Goal: Use online tool/utility

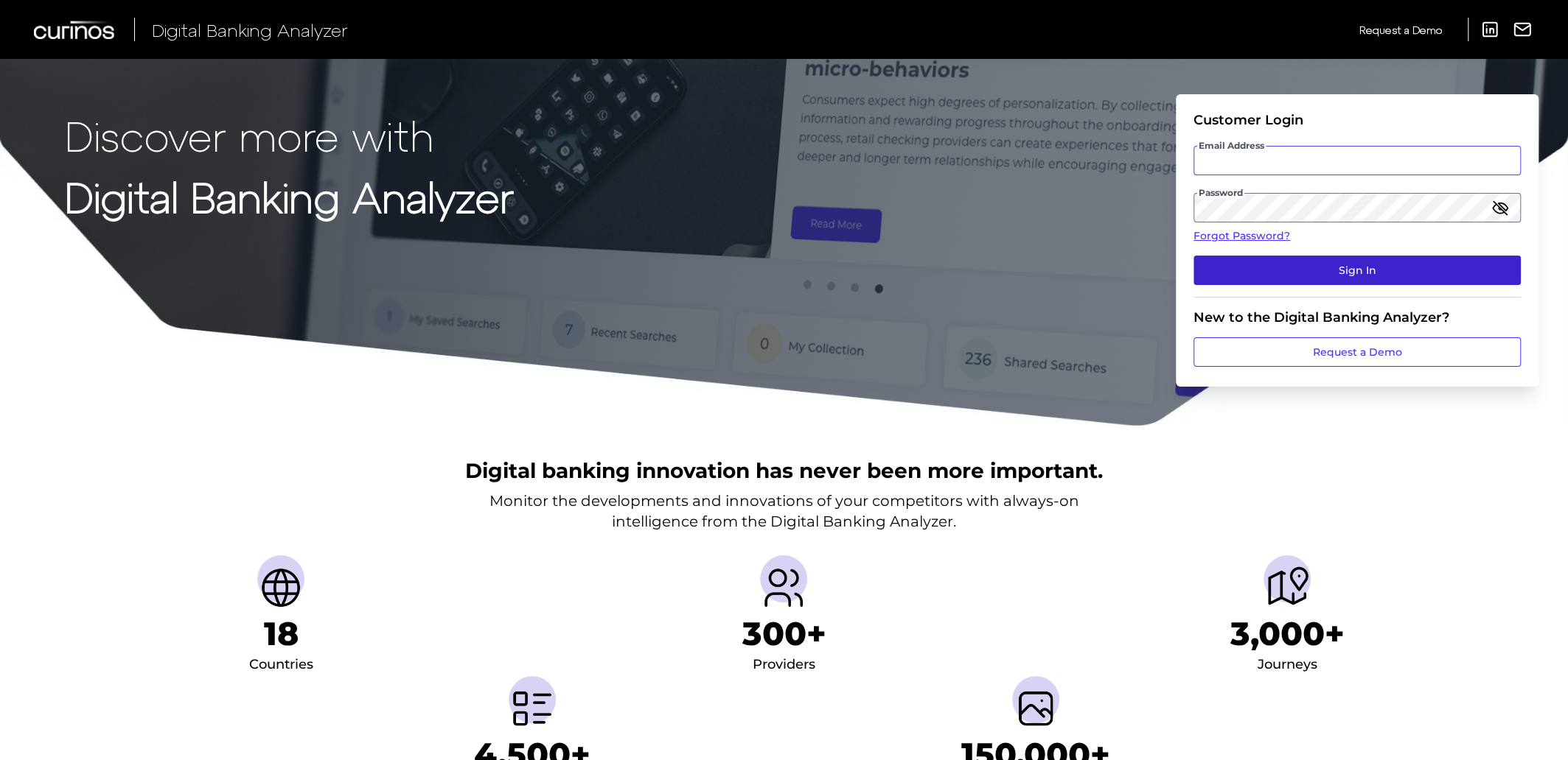
type input "[EMAIL_ADDRESS][PERSON_NAME][DOMAIN_NAME]"
click at [1352, 271] on button "Sign In" at bounding box center [1357, 270] width 327 height 29
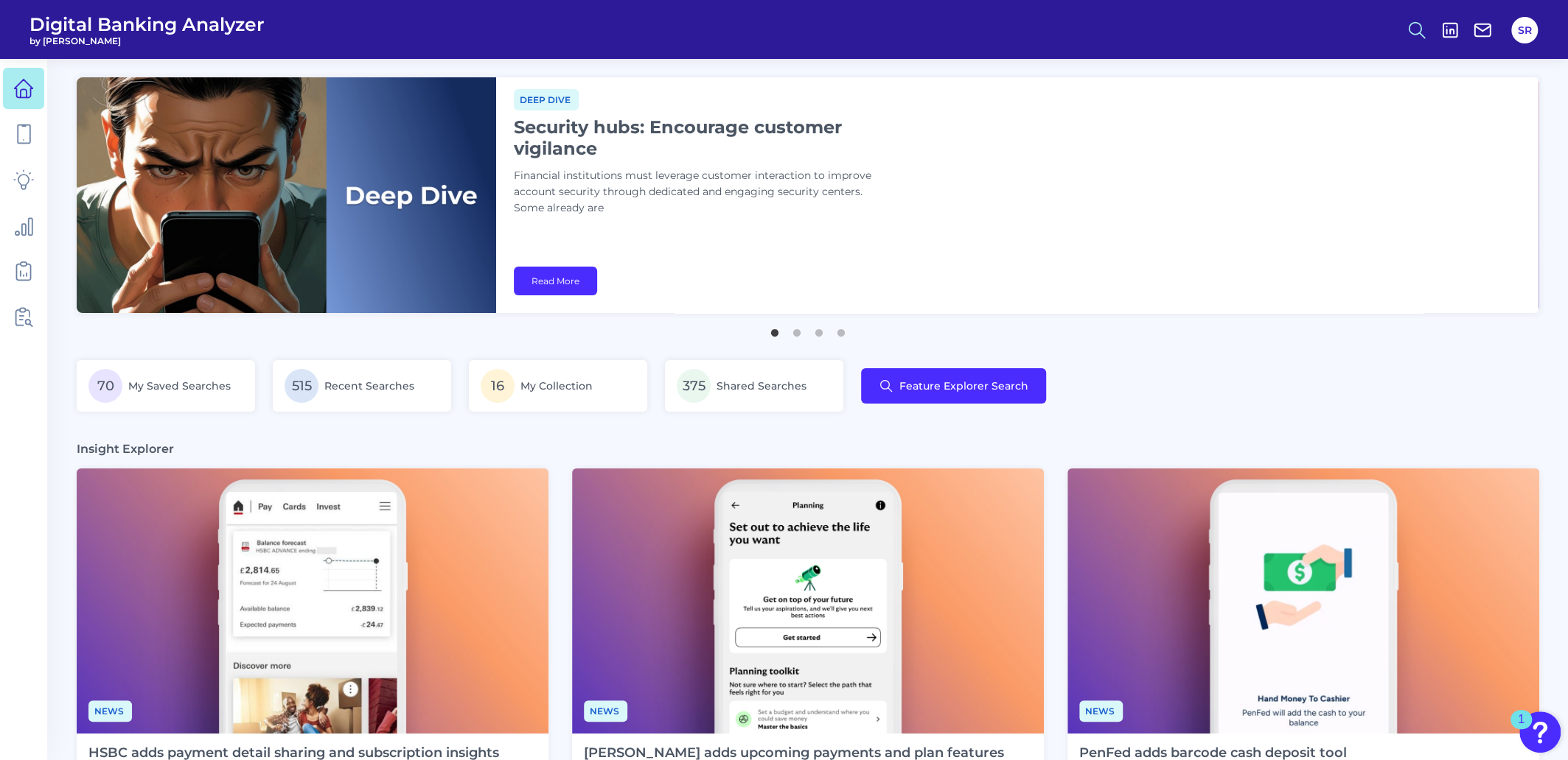
click at [1418, 24] on icon at bounding box center [1417, 30] width 20 height 20
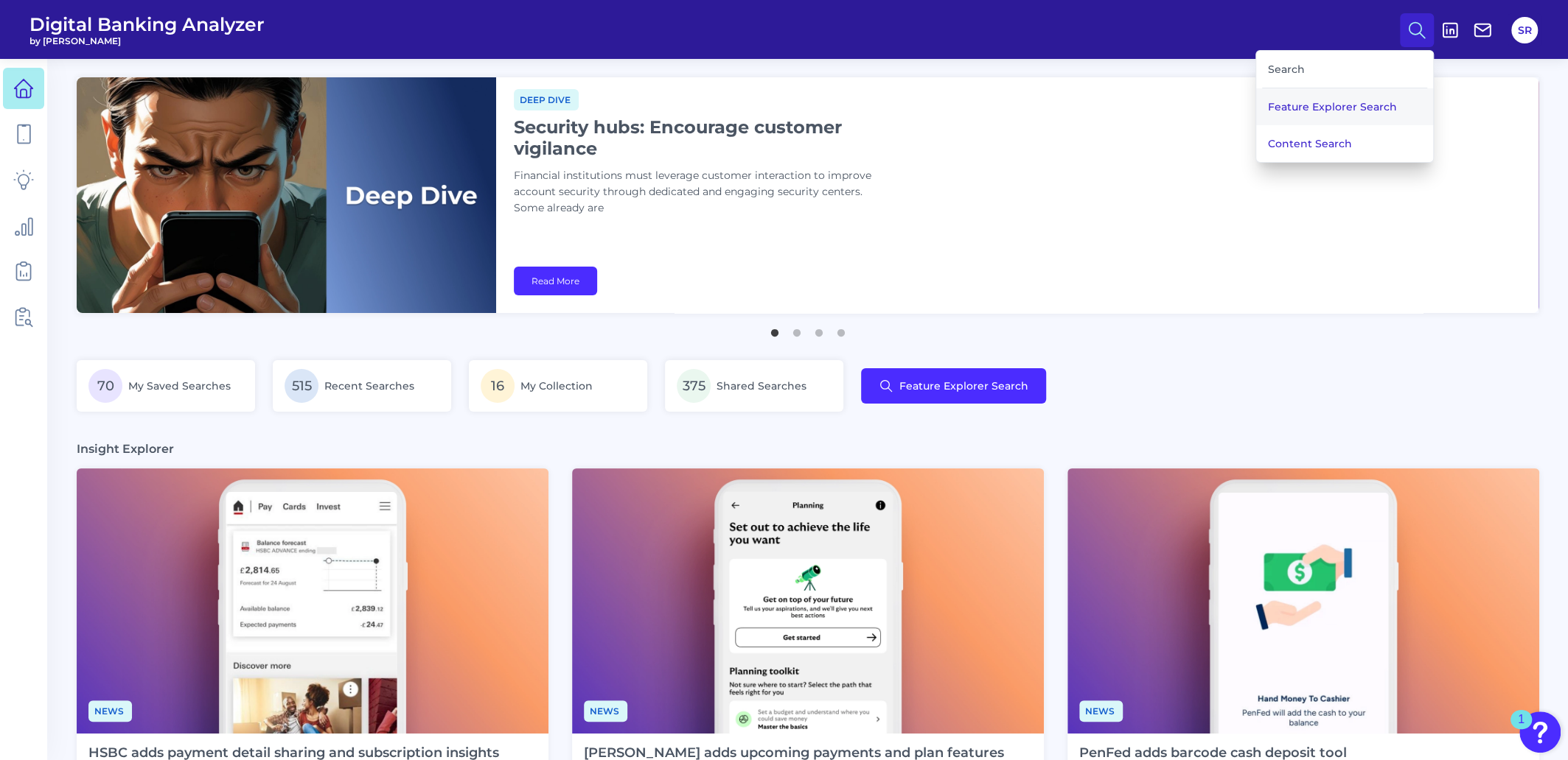
click at [1345, 101] on button "Feature Explorer Search" at bounding box center [1344, 106] width 177 height 37
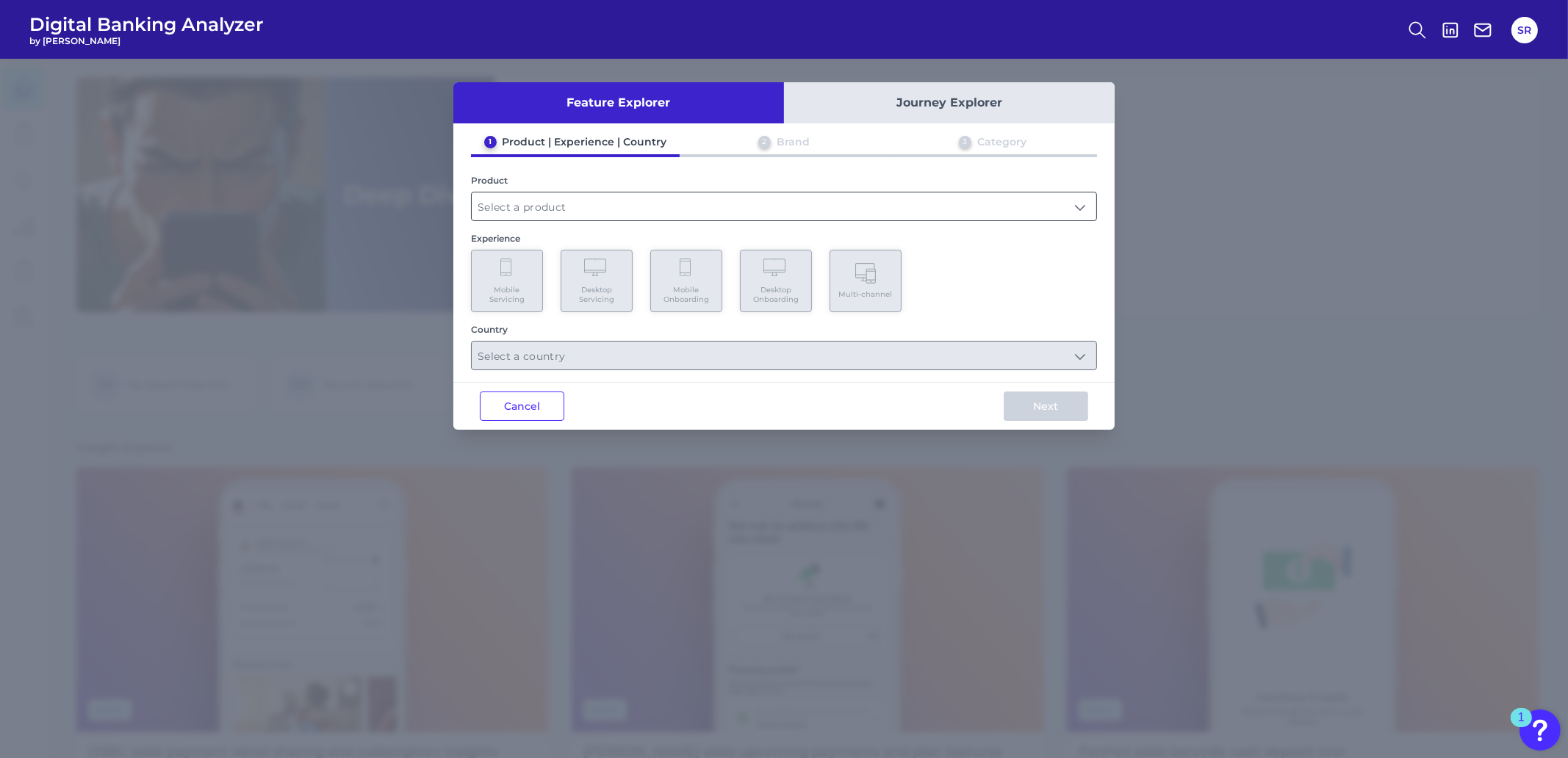
click at [808, 211] on input "text" at bounding box center [784, 206] width 625 height 28
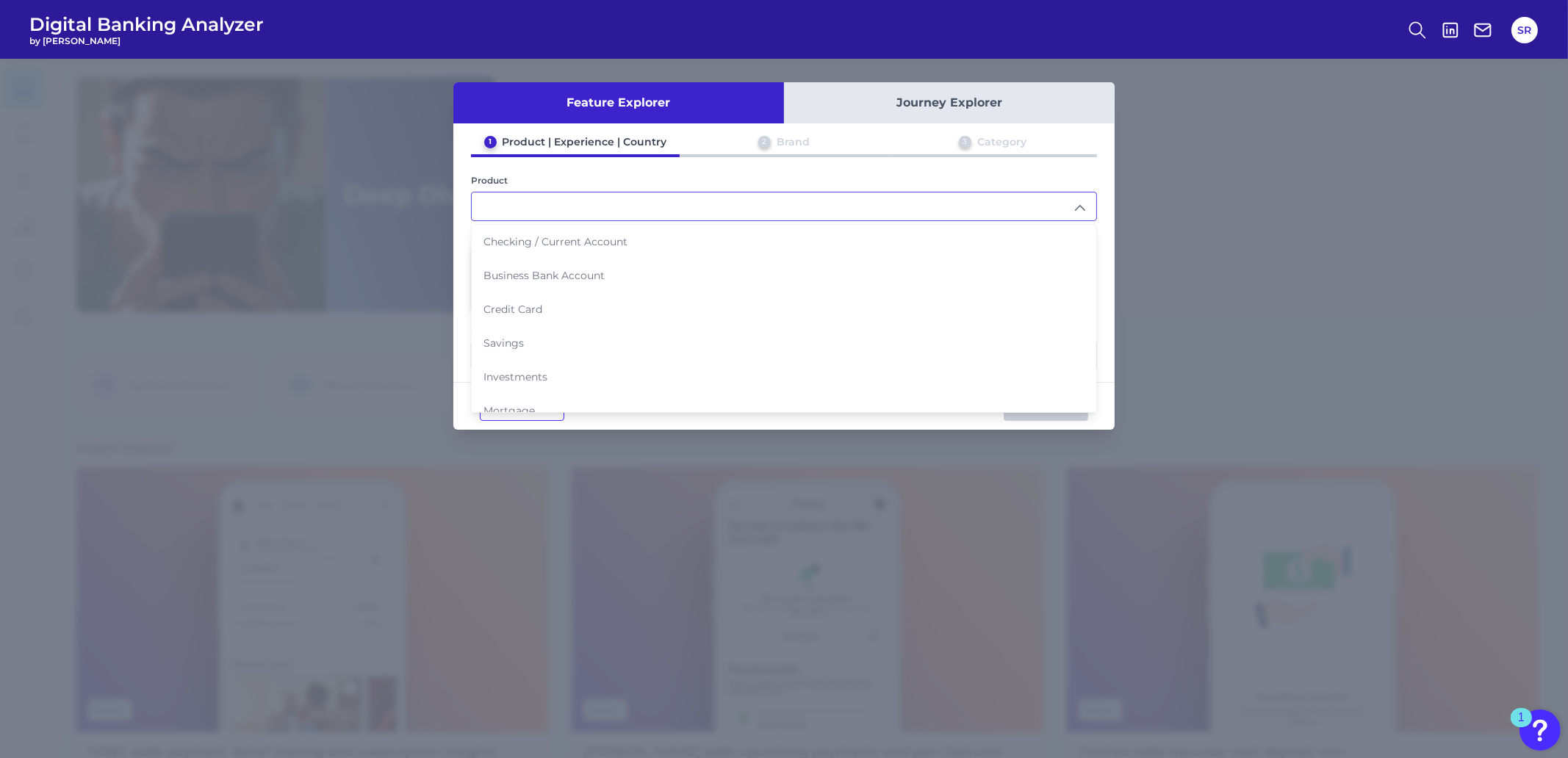
click at [1200, 192] on div "Feature Explorer Journey Explorer 1 Product | Experience | Country 2 Brand 3 Ca…" at bounding box center [784, 408] width 1568 height 699
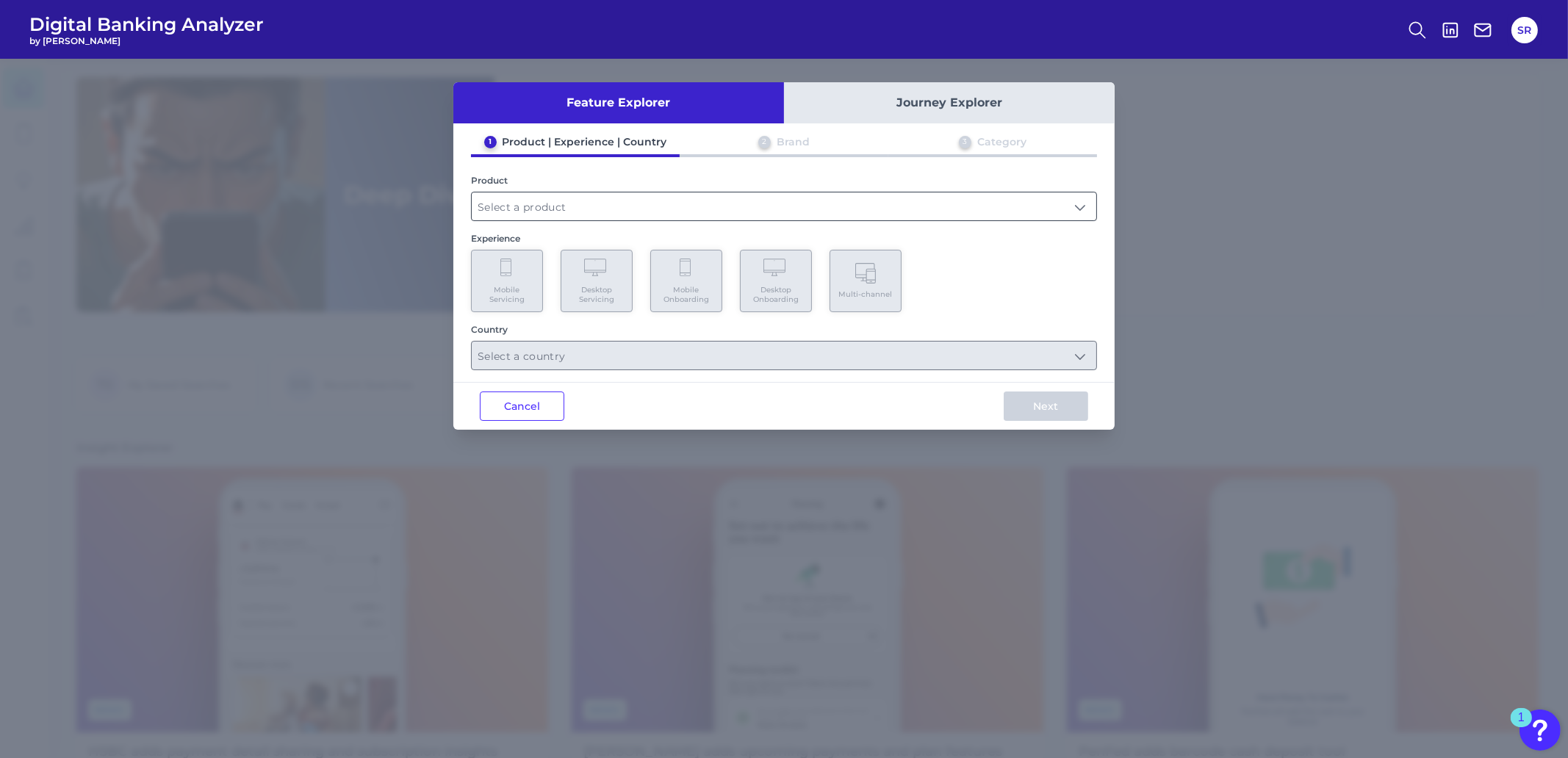
click at [738, 203] on input "text" at bounding box center [784, 206] width 625 height 28
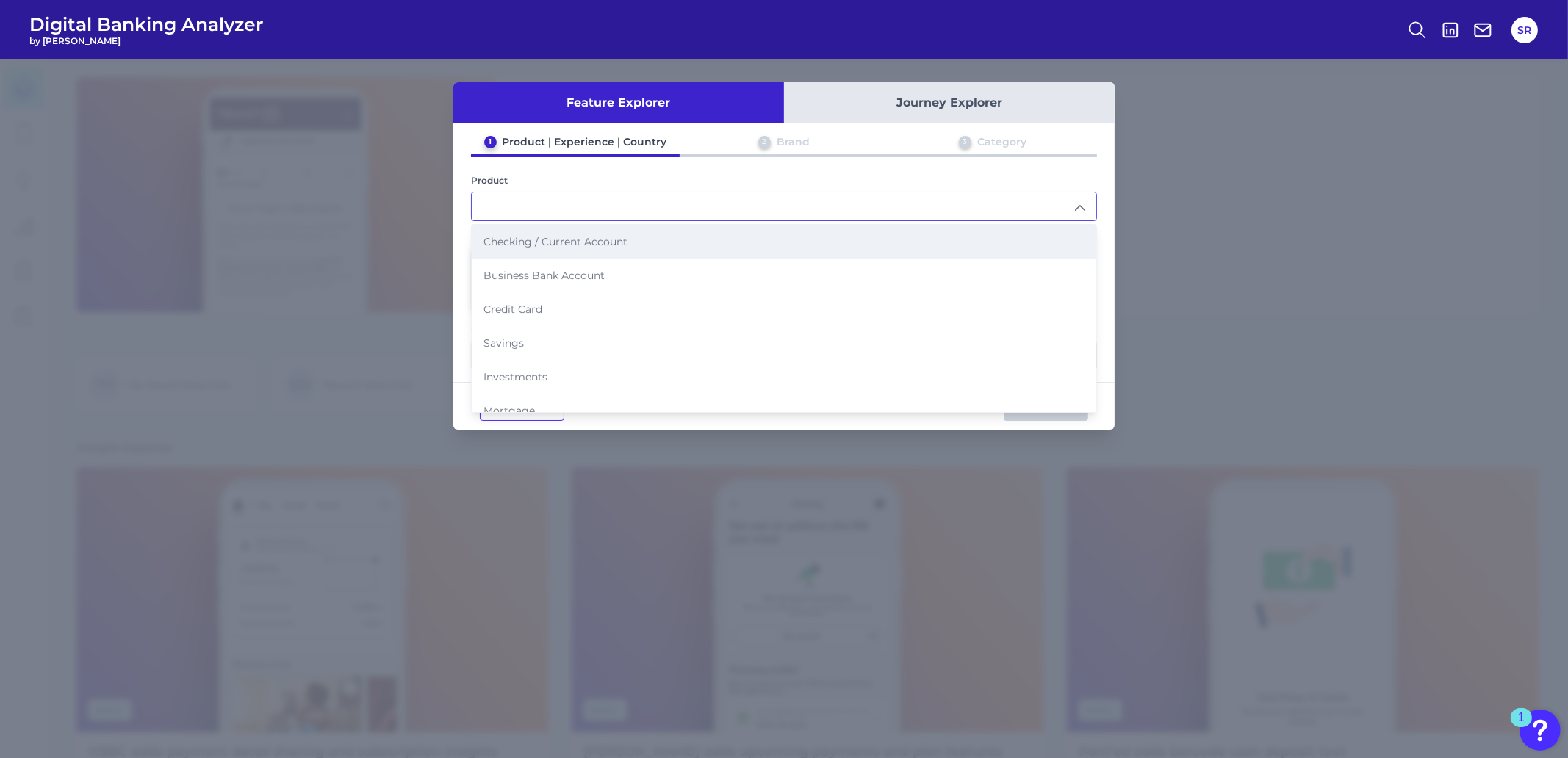
click at [591, 244] on span "Checking / Current Account" at bounding box center [556, 242] width 144 height 13
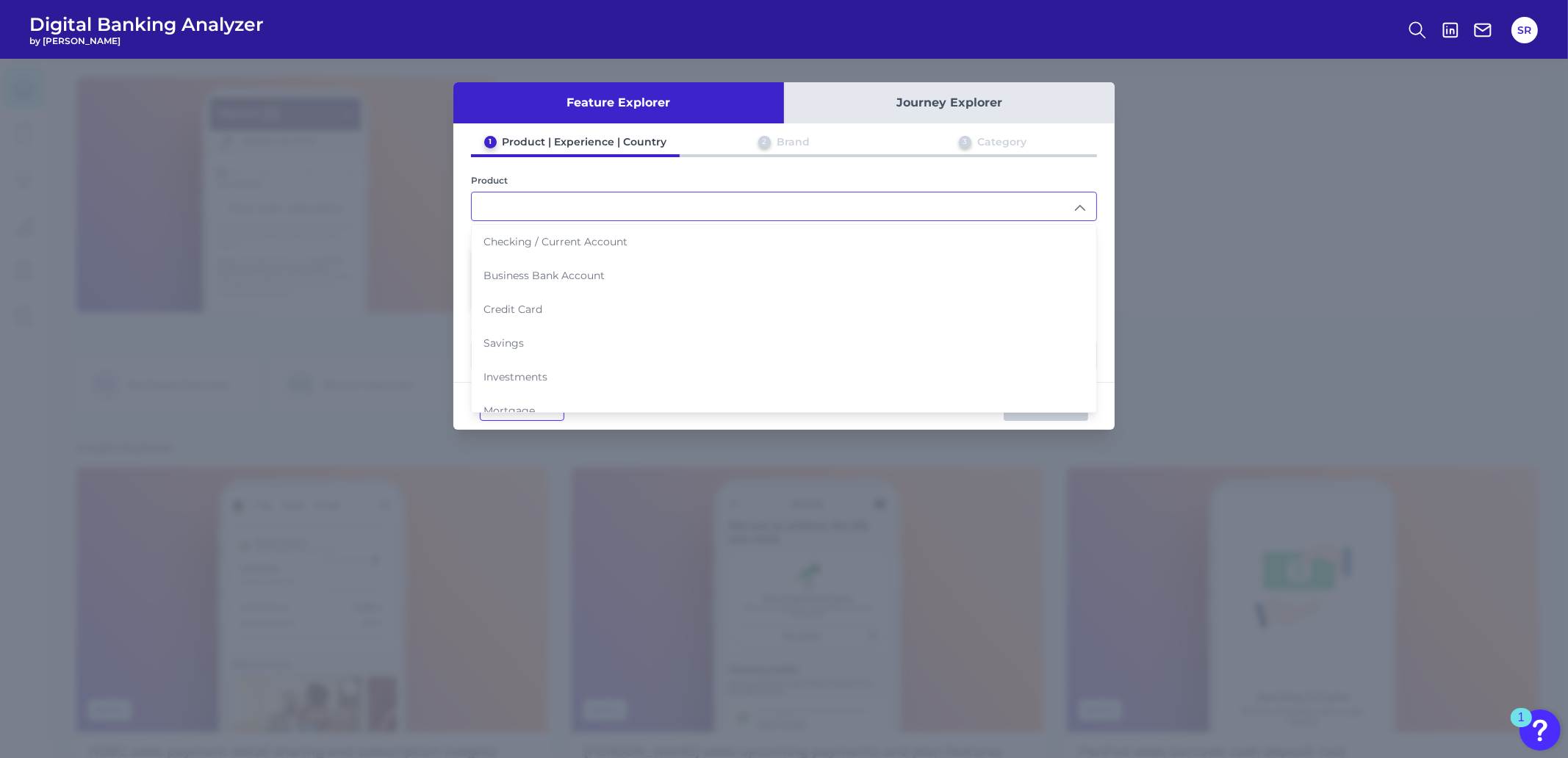
type input "Checking / Current Account"
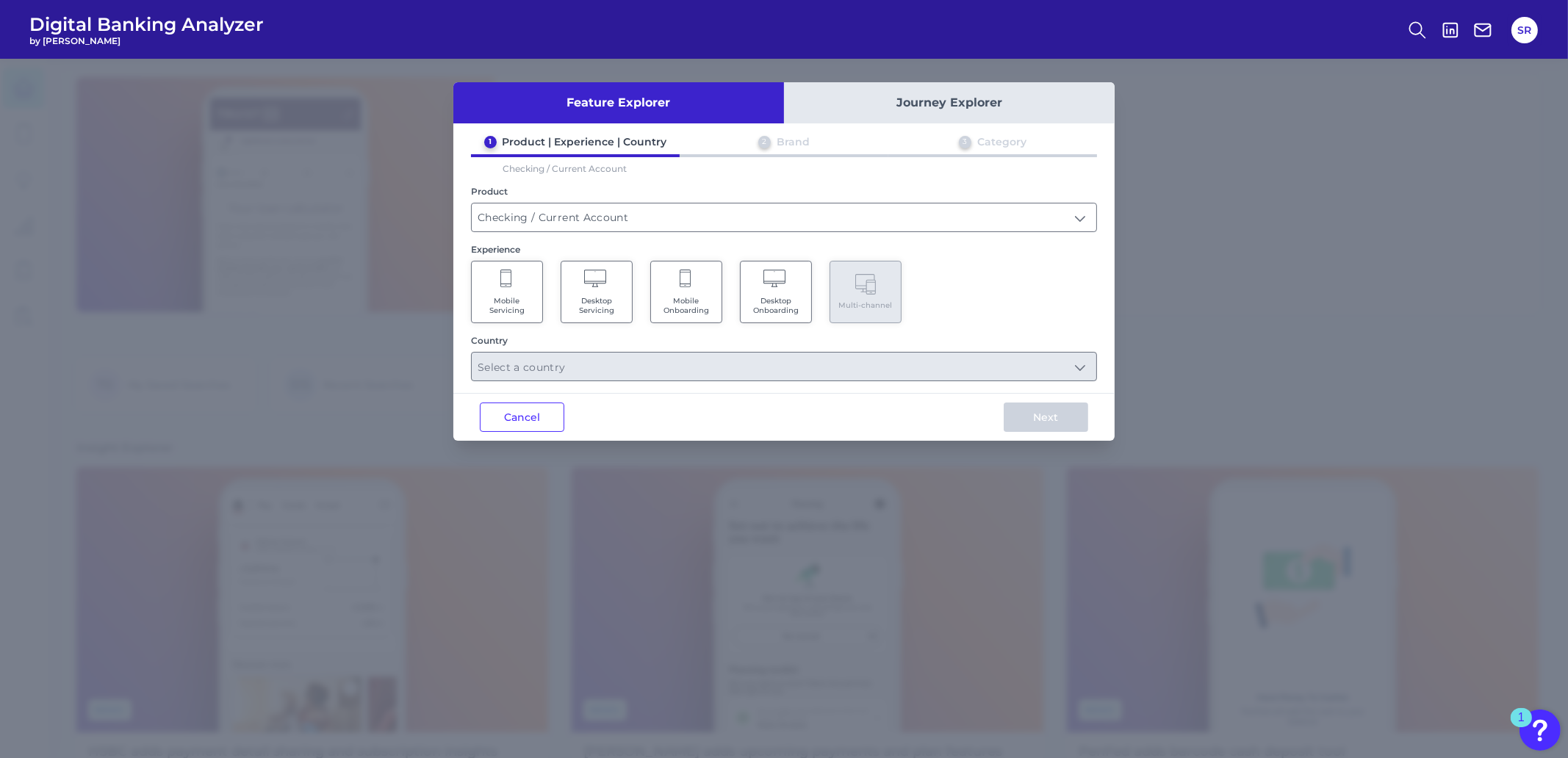
click at [684, 298] on span "Mobile Onboarding" at bounding box center [686, 305] width 56 height 19
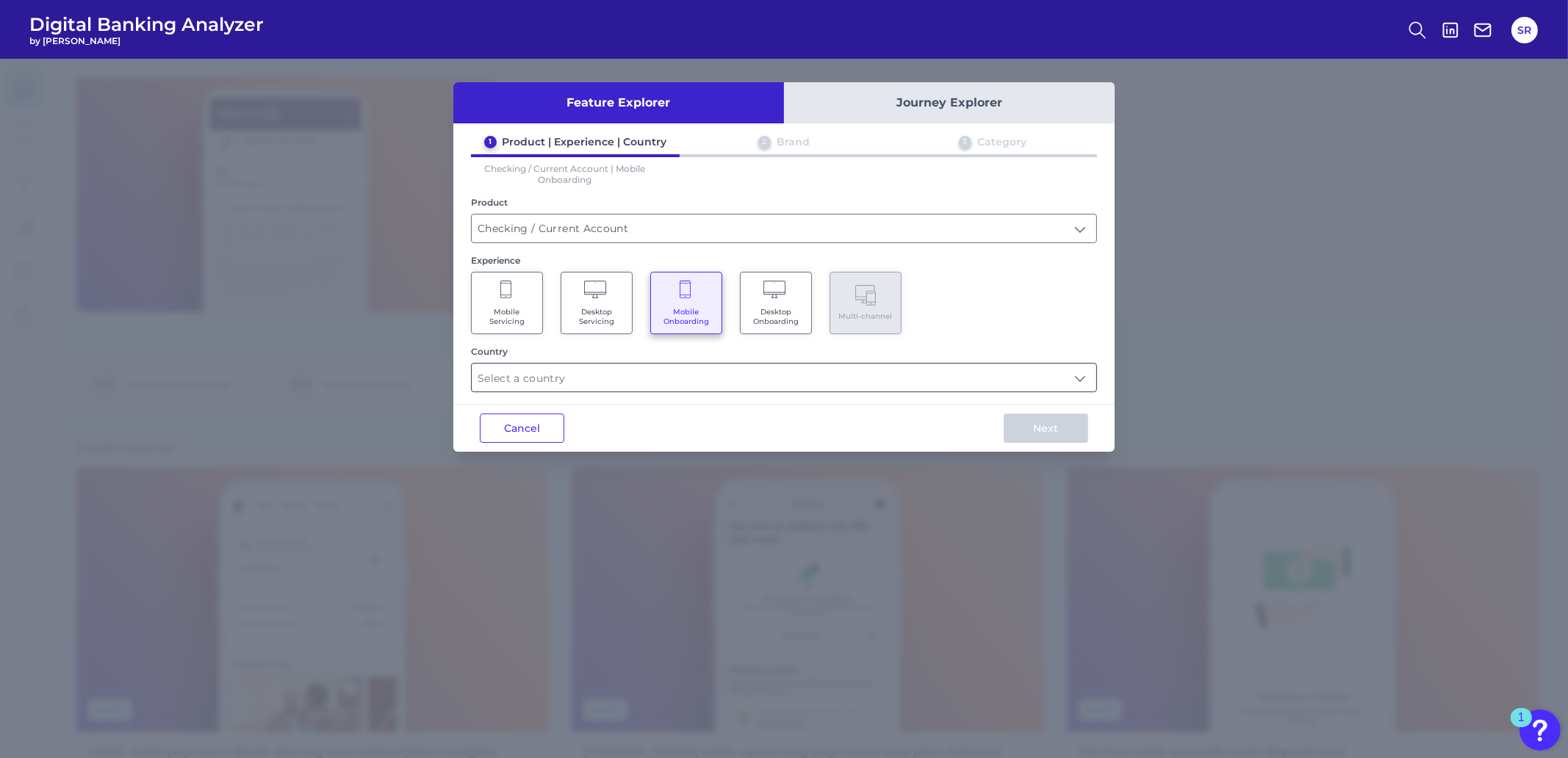
click at [1092, 382] on input "text" at bounding box center [784, 378] width 625 height 28
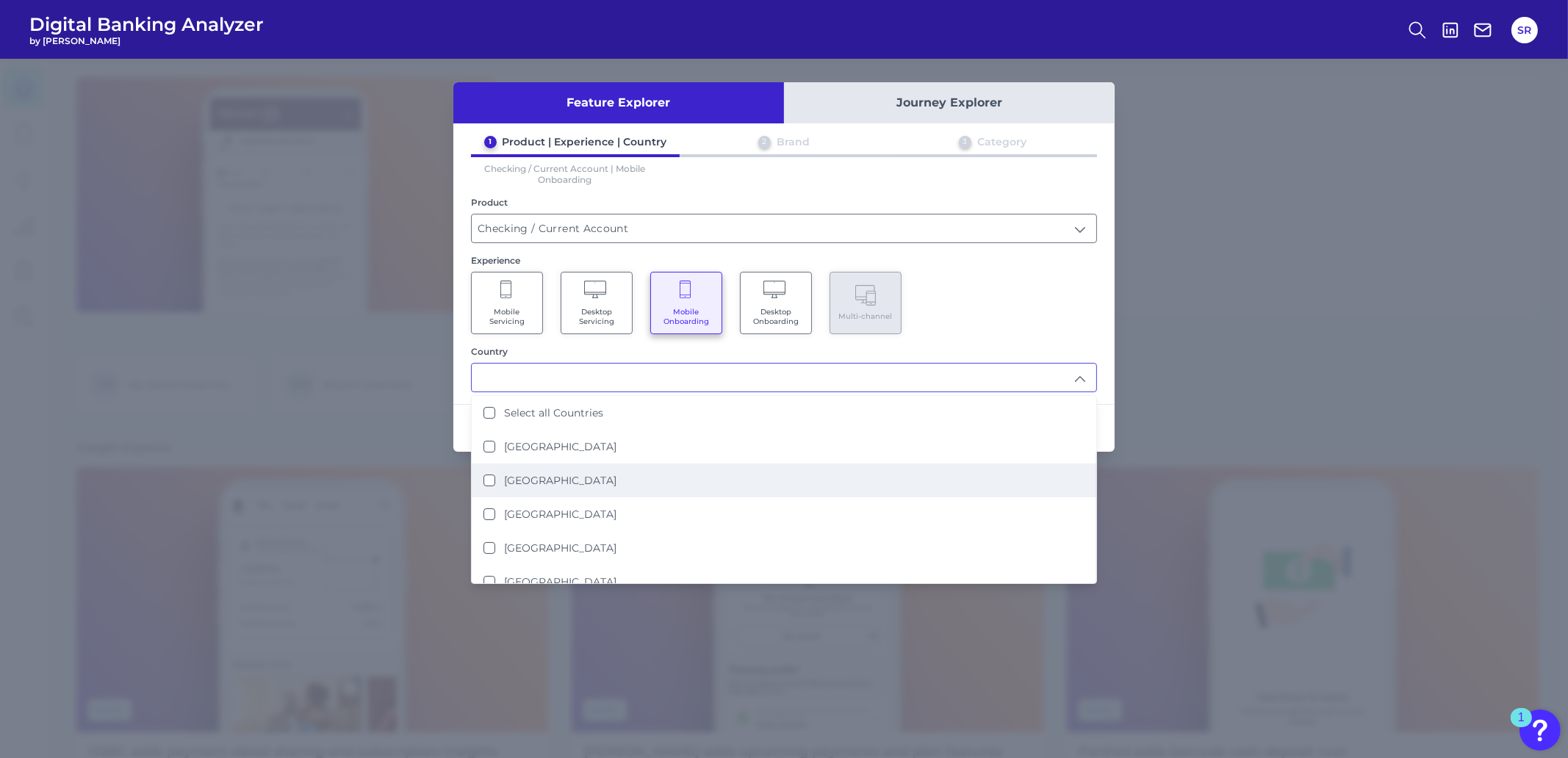
click at [488, 476] on States "[GEOGRAPHIC_DATA]" at bounding box center [489, 480] width 12 height 12
type input "[GEOGRAPHIC_DATA]"
click at [1087, 316] on div "Mobile Servicing Desktop Servicing Mobile Onboarding Desktop Onboarding Multi-c…" at bounding box center [784, 303] width 626 height 63
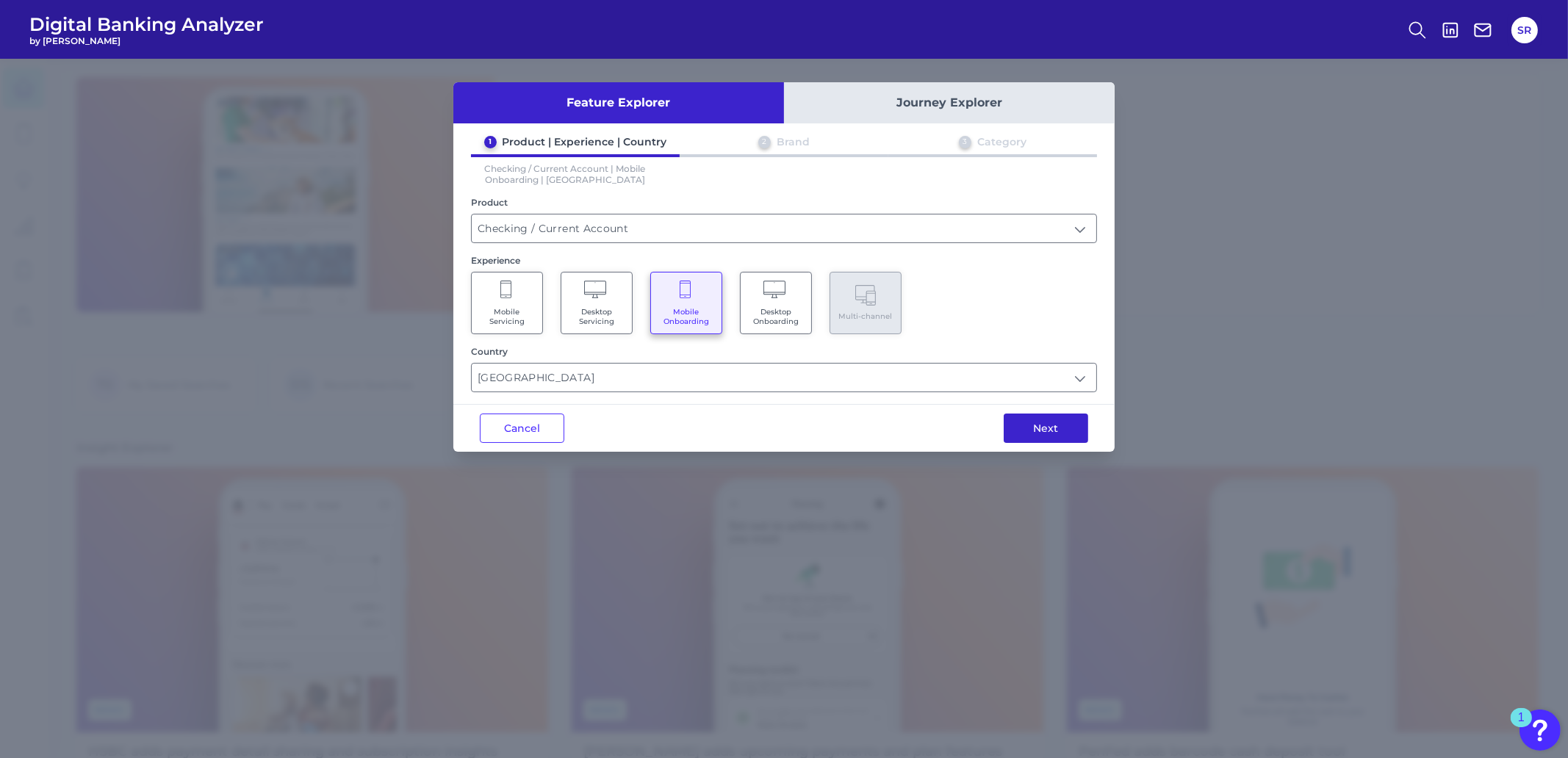
click at [1017, 425] on button "Next" at bounding box center [1046, 428] width 85 height 29
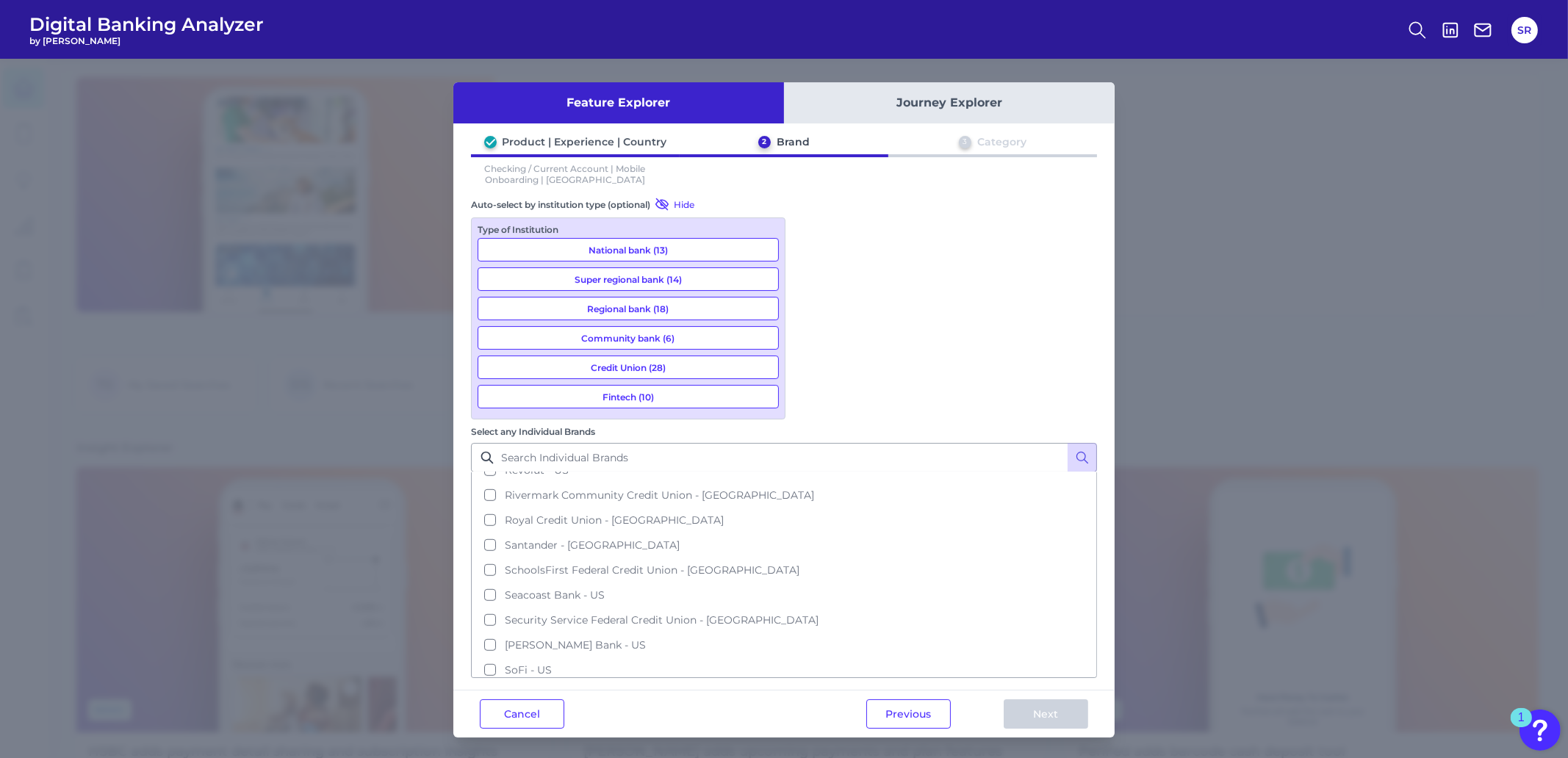
scroll to position [1653, 0]
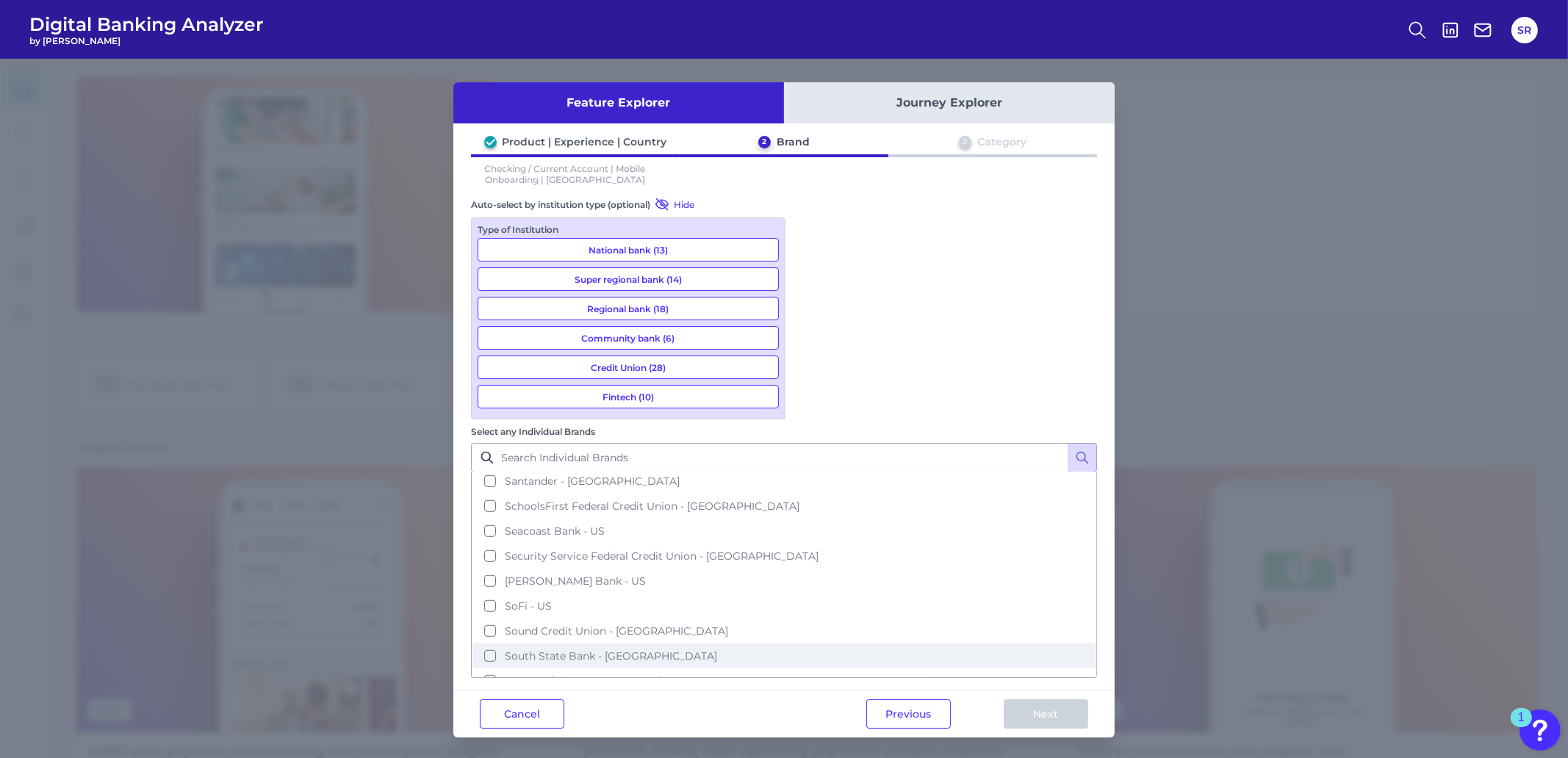
click at [803, 643] on button "South State Bank - [GEOGRAPHIC_DATA]" at bounding box center [784, 656] width 623 height 25
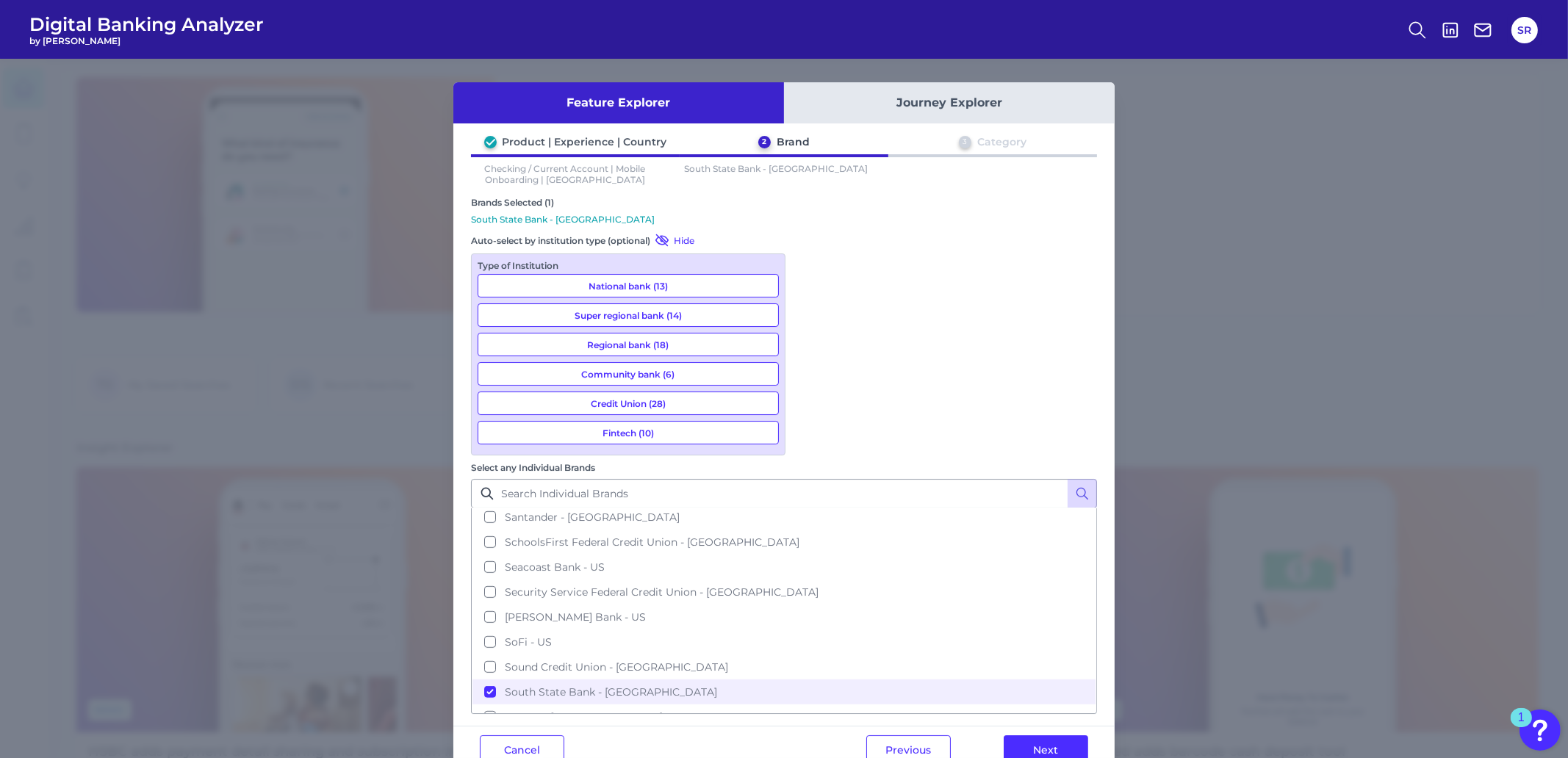
click at [1082, 735] on button "Next" at bounding box center [1046, 749] width 85 height 29
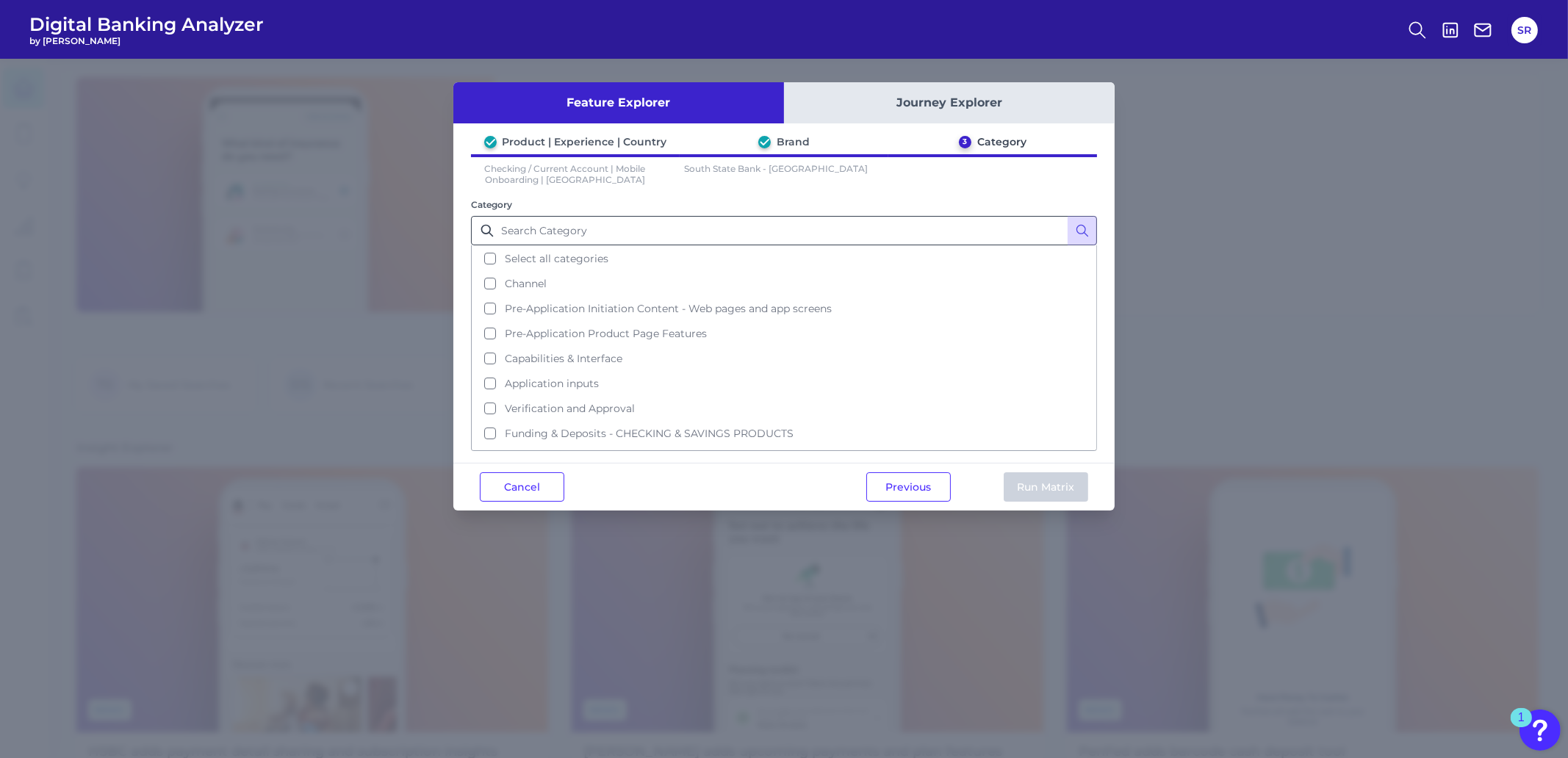
drag, startPoint x: 489, startPoint y: 258, endPoint x: 509, endPoint y: 262, distance: 20.4
click at [489, 258] on button "Select all categories" at bounding box center [784, 259] width 623 height 25
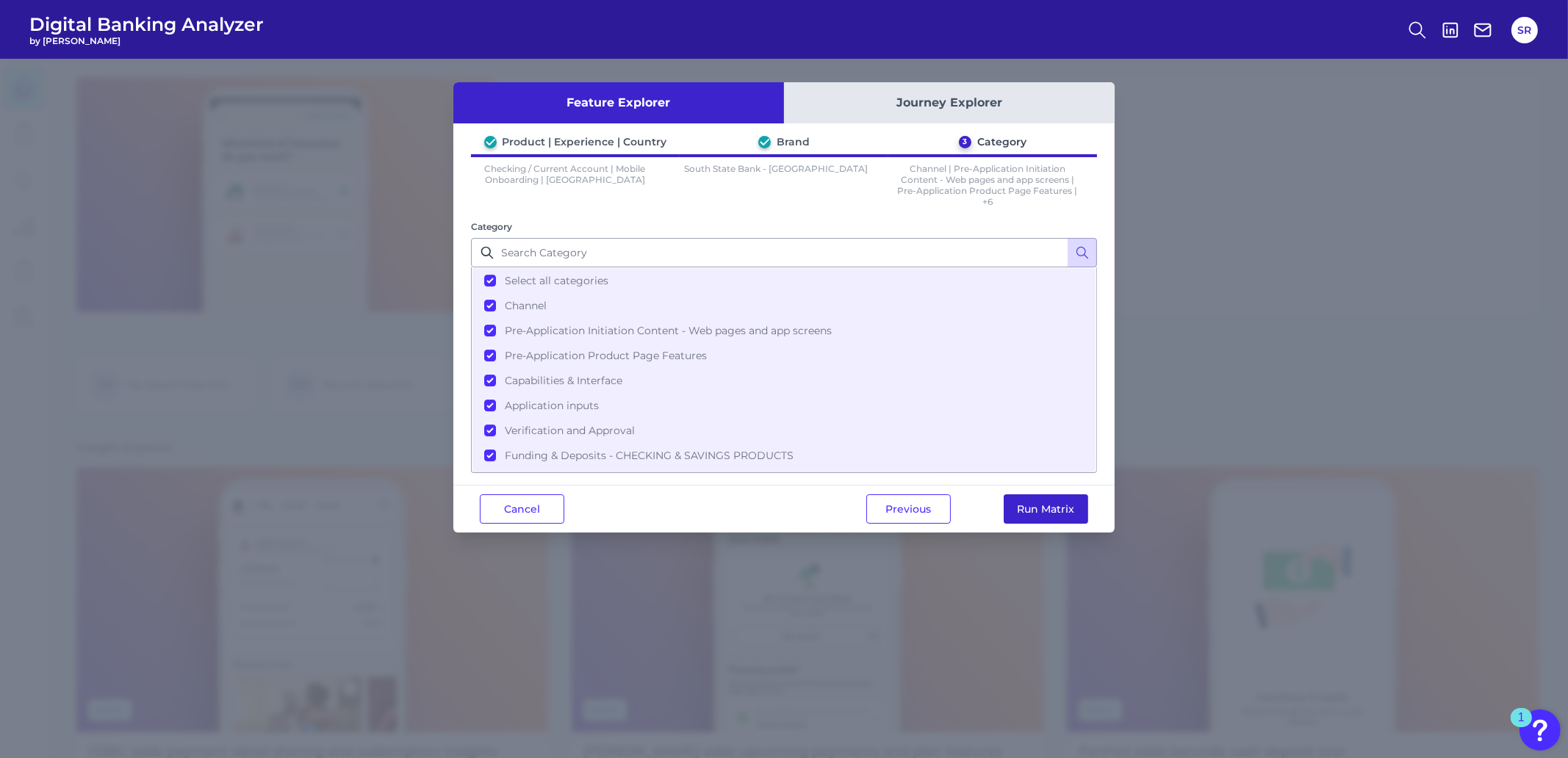
click at [1040, 515] on button "Run Matrix" at bounding box center [1046, 508] width 85 height 29
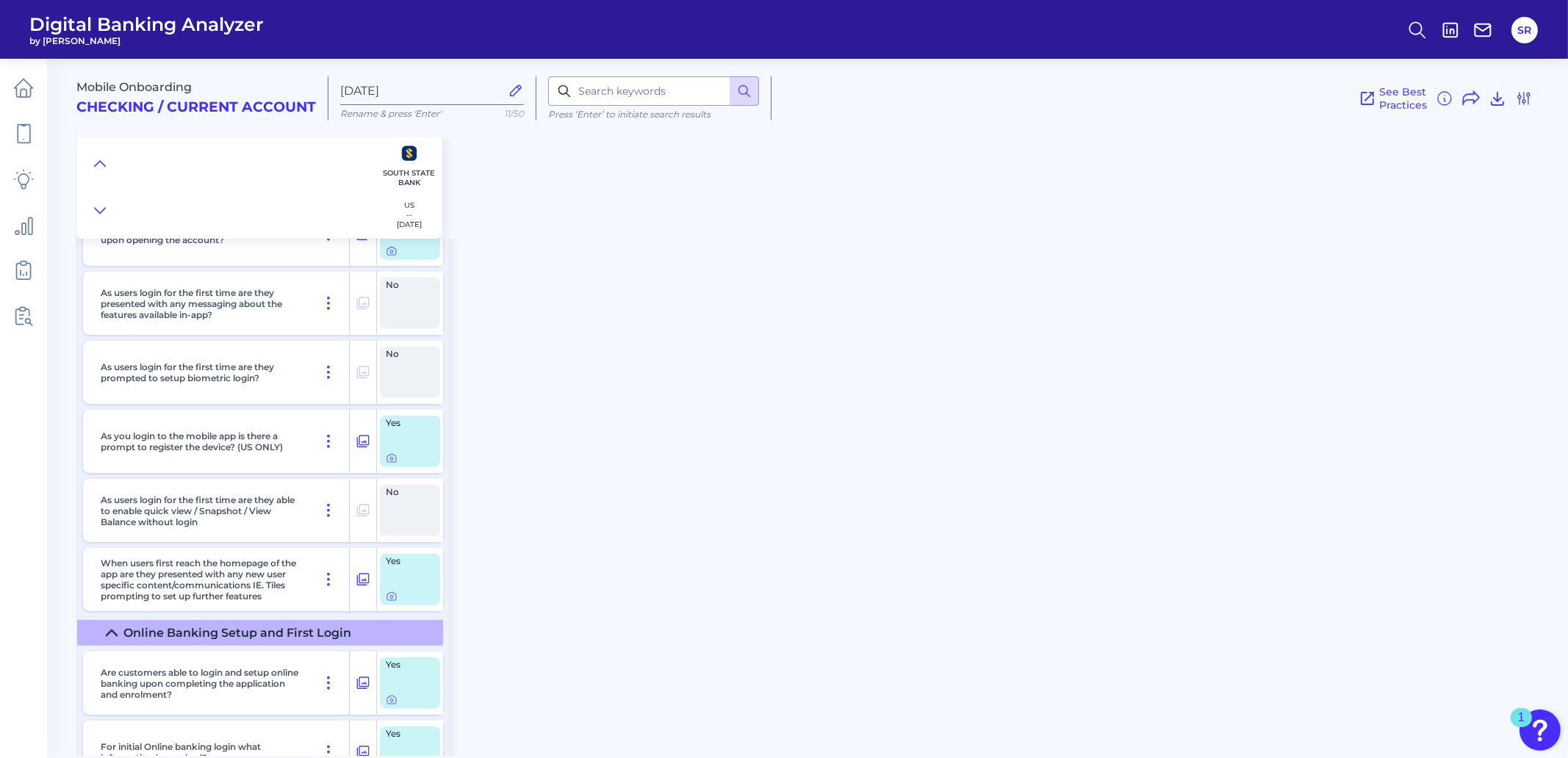
scroll to position [11940, 0]
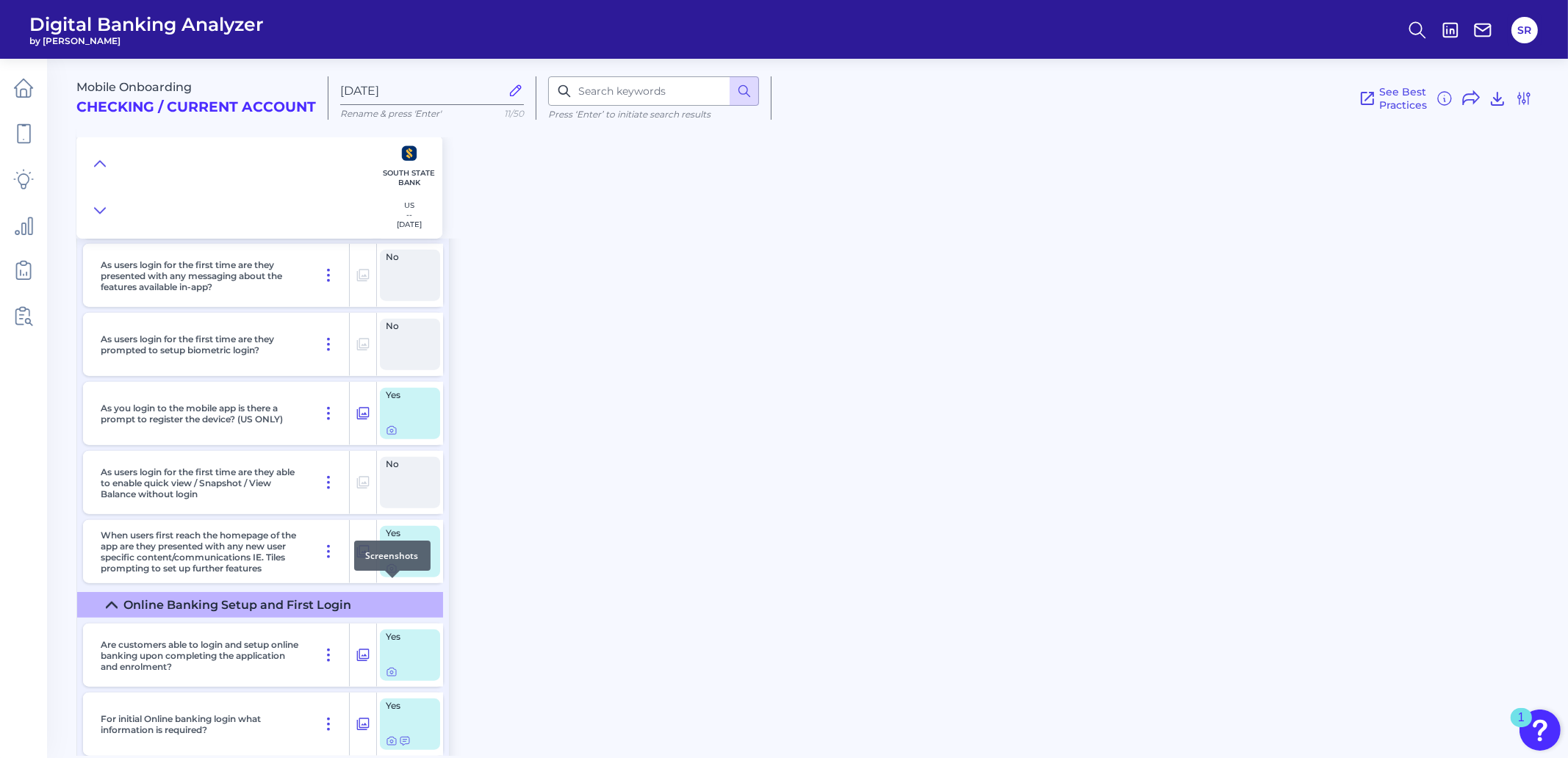
click at [390, 571] on icon at bounding box center [392, 570] width 3 height 3
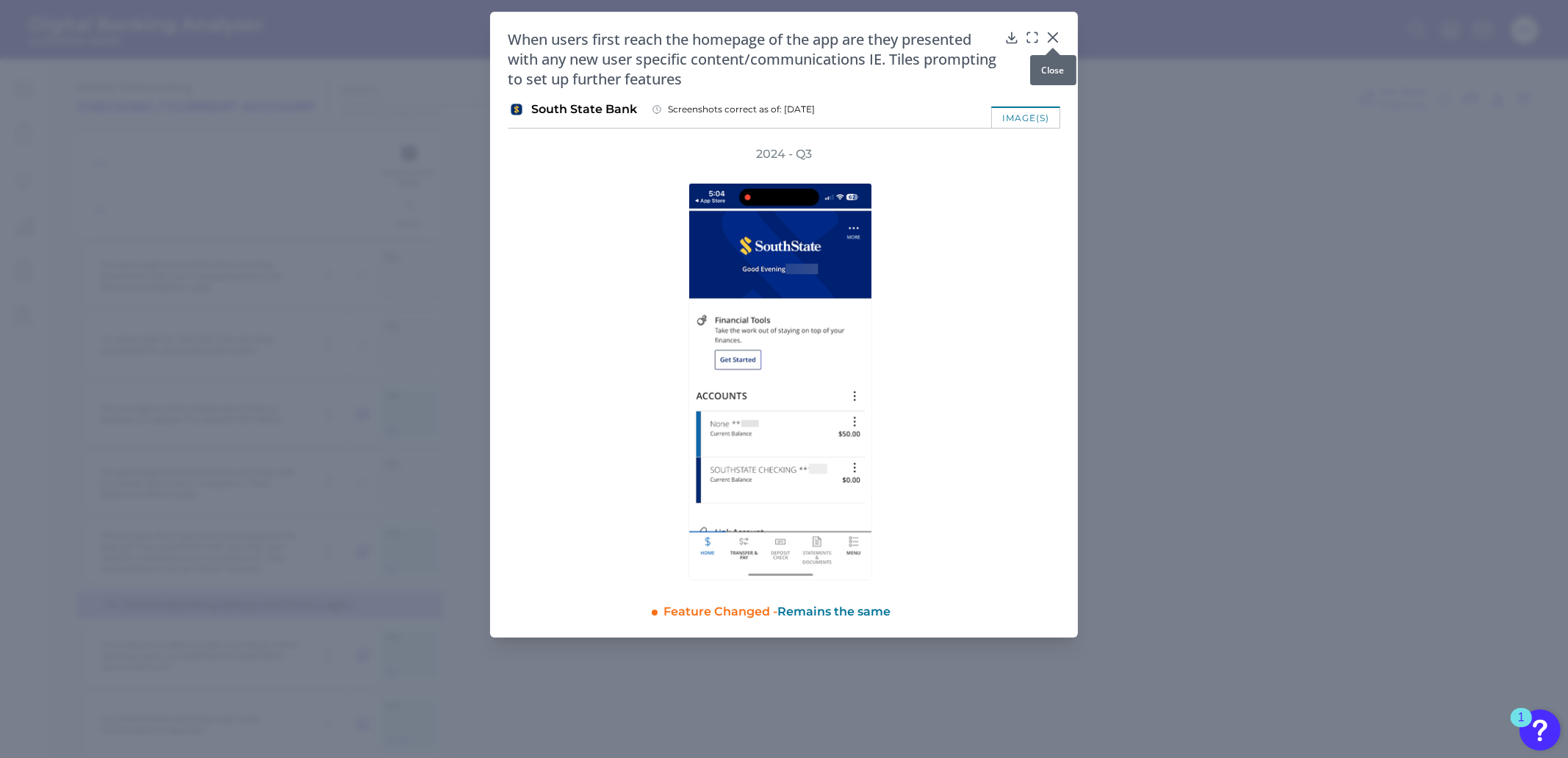
click at [1057, 38] on icon at bounding box center [1053, 37] width 15 height 15
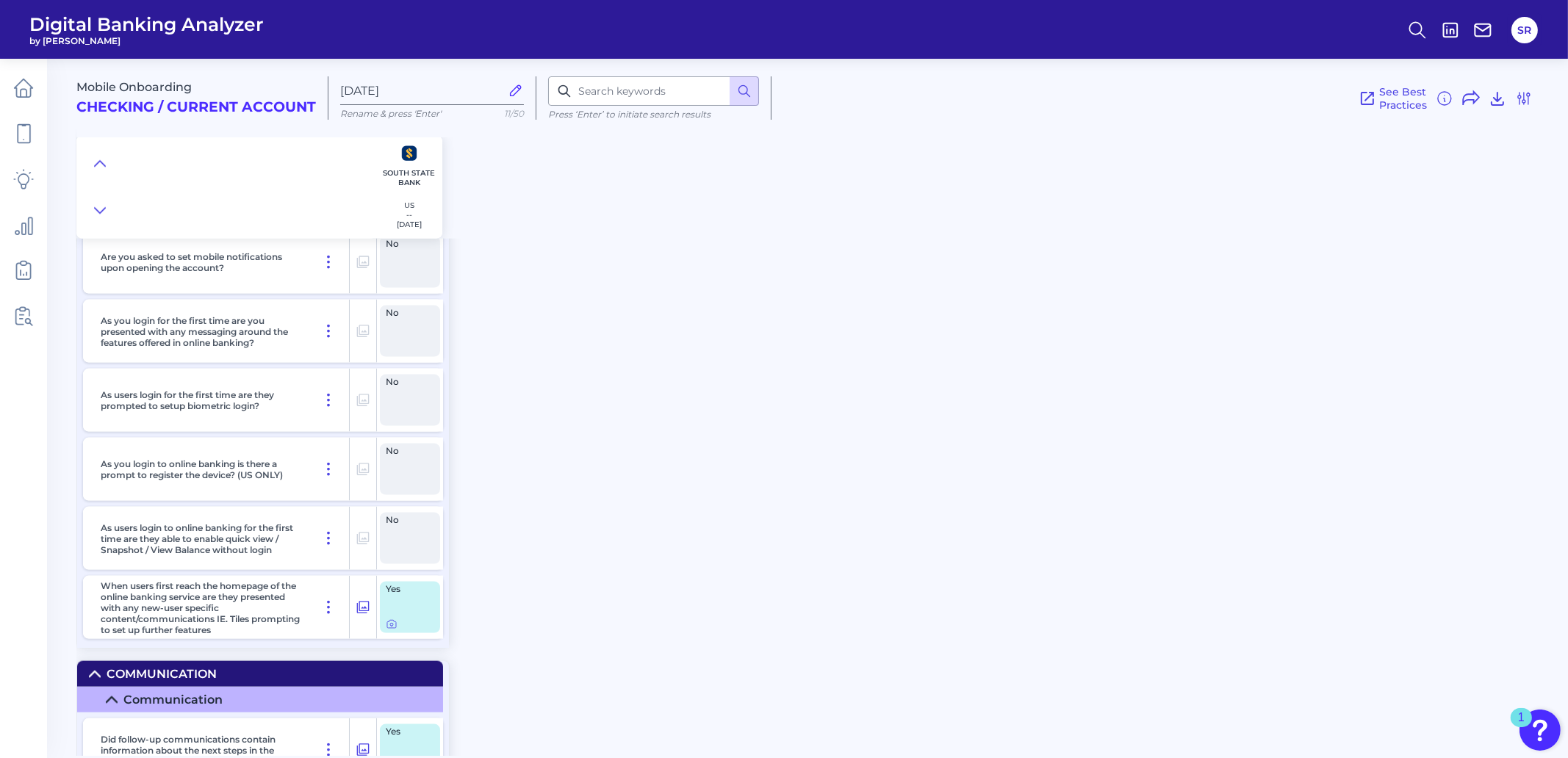
scroll to position [12950, 0]
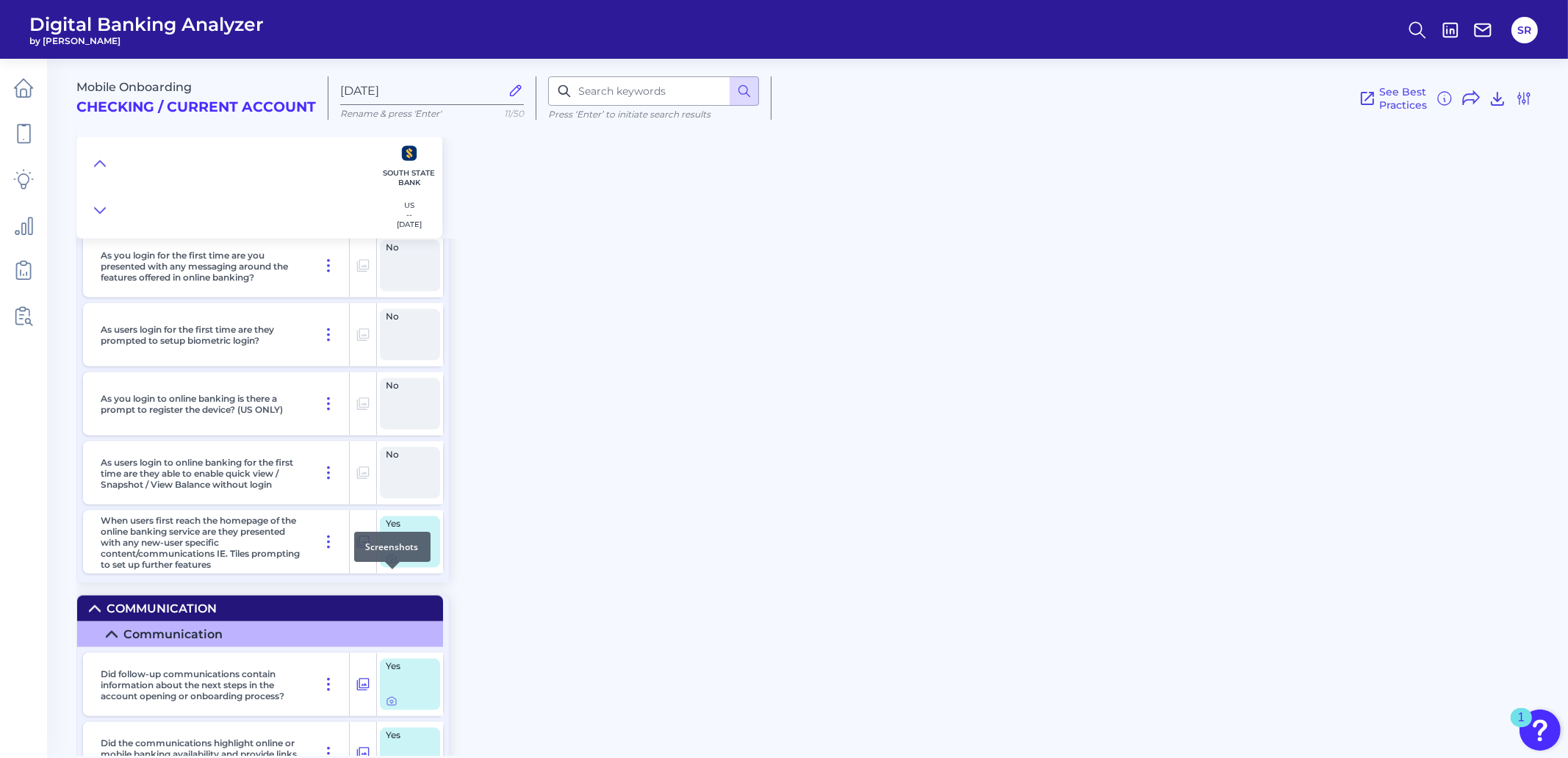
click at [388, 565] on icon at bounding box center [392, 559] width 12 height 12
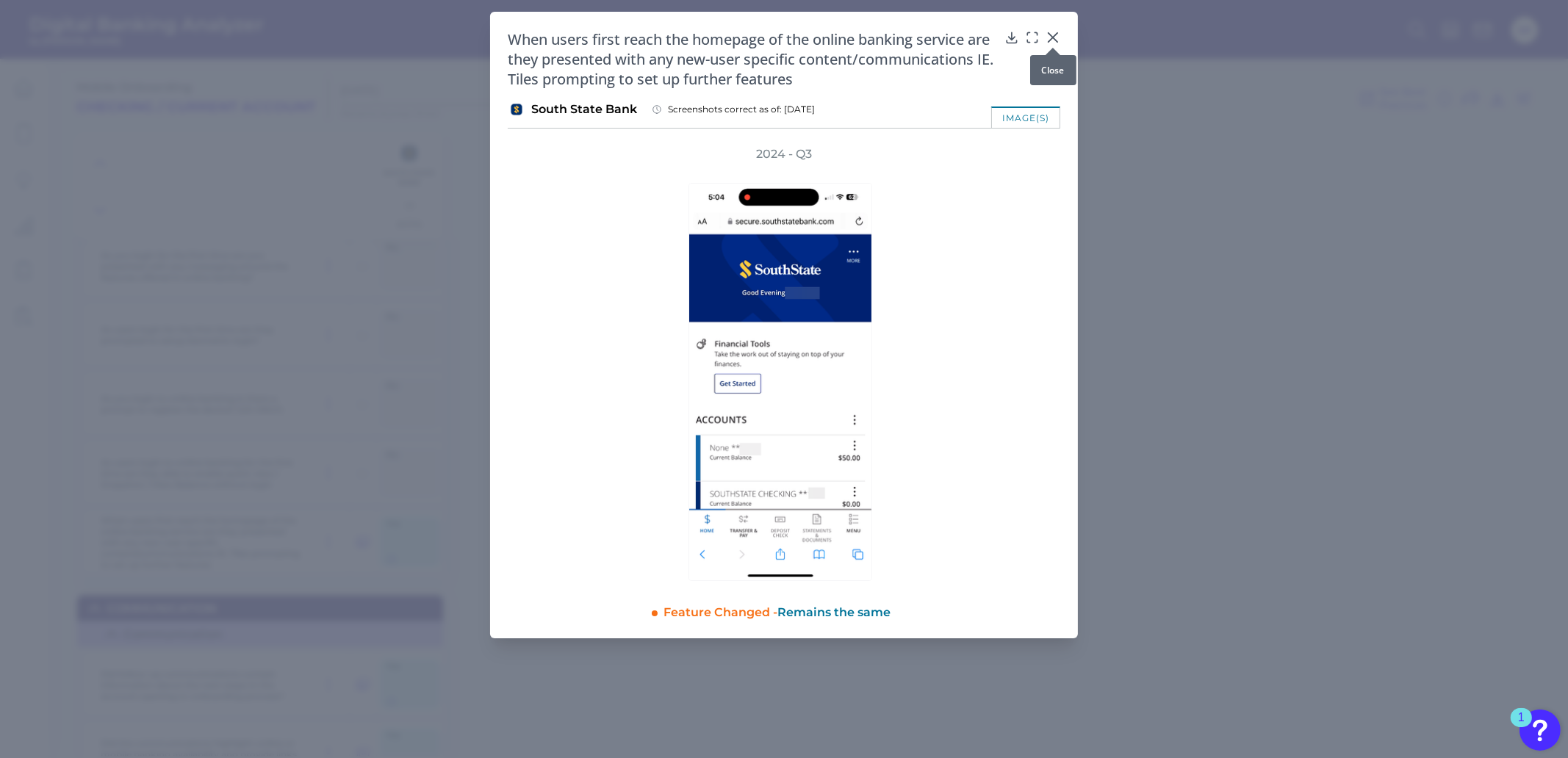
click at [1054, 35] on icon at bounding box center [1053, 37] width 15 height 15
